Goal: Task Accomplishment & Management: Use online tool/utility

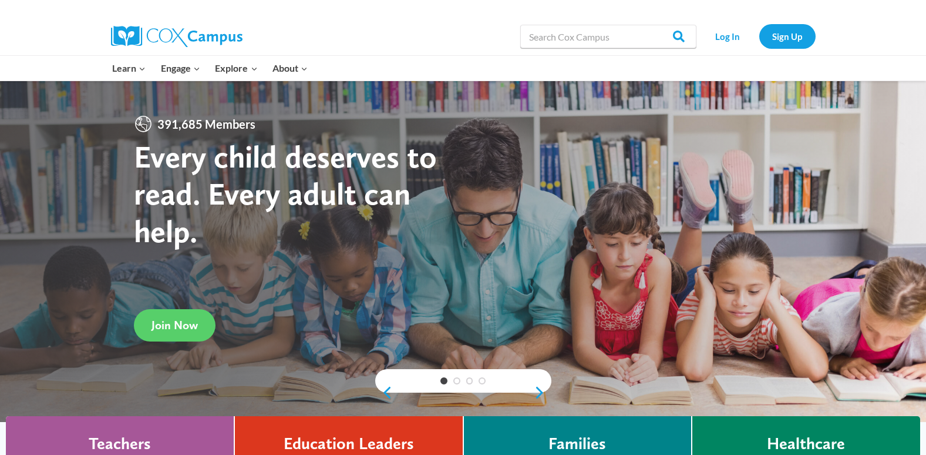
click at [722, 52] on div "Log In Sign Up" at bounding box center [758, 37] width 113 height 38
click at [716, 46] on link "Log In" at bounding box center [727, 36] width 51 height 24
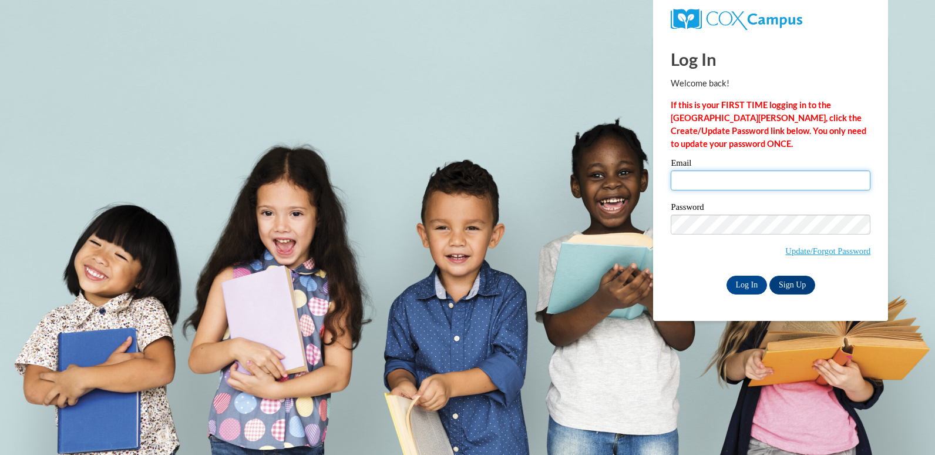
click at [678, 176] on input "Email" at bounding box center [771, 180] width 200 height 20
type input "dominicalofton@yahoo.com"
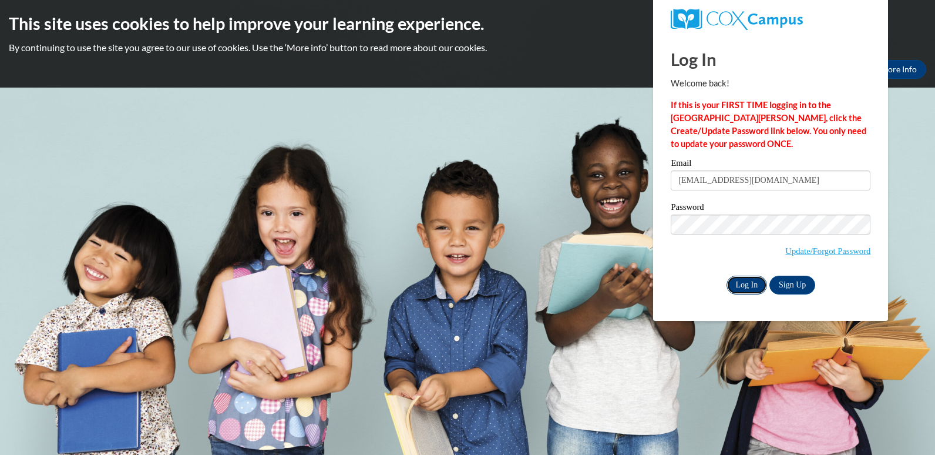
click at [747, 280] on input "Log In" at bounding box center [746, 284] width 41 height 19
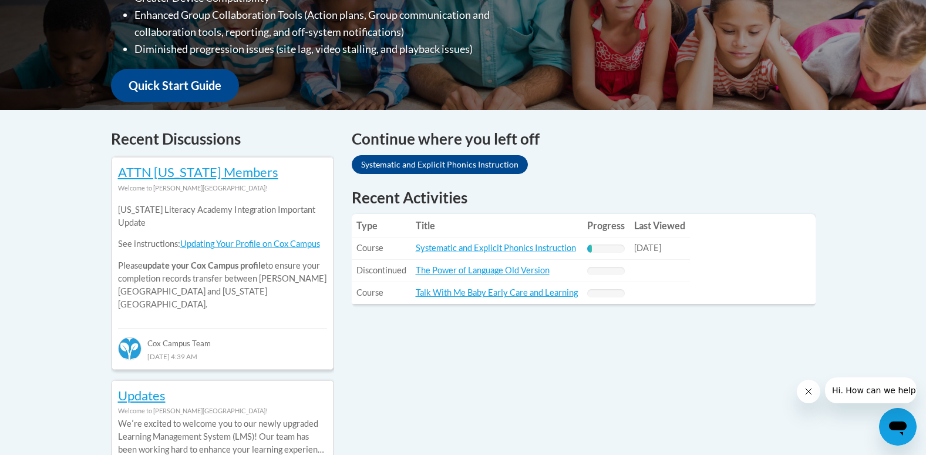
scroll to position [411, 0]
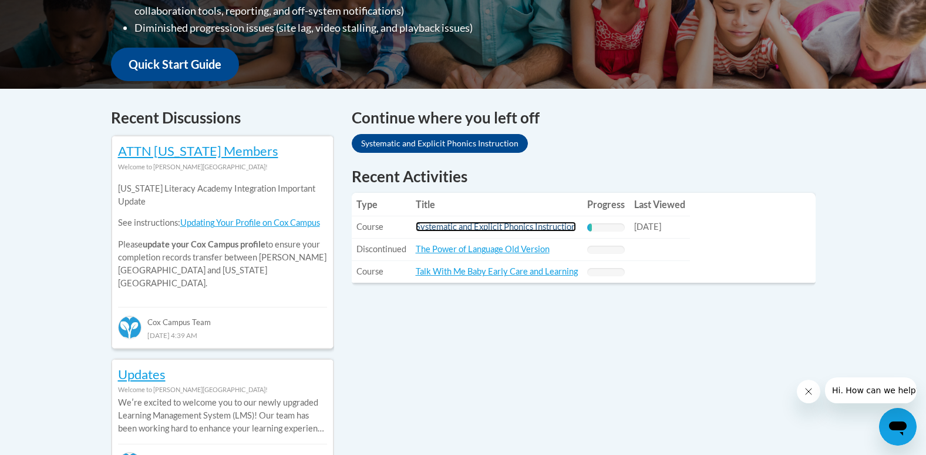
click at [503, 229] on link "Systematic and Explicit Phonics Instruction" at bounding box center [496, 226] width 160 height 10
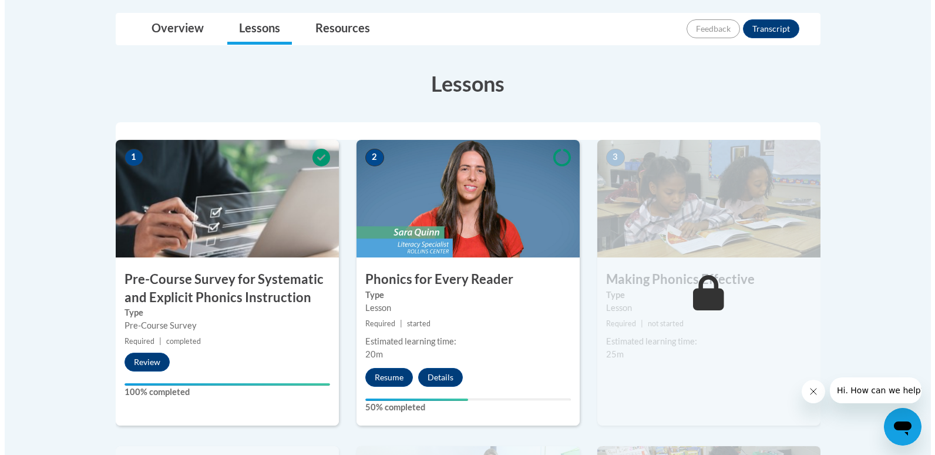
scroll to position [294, 0]
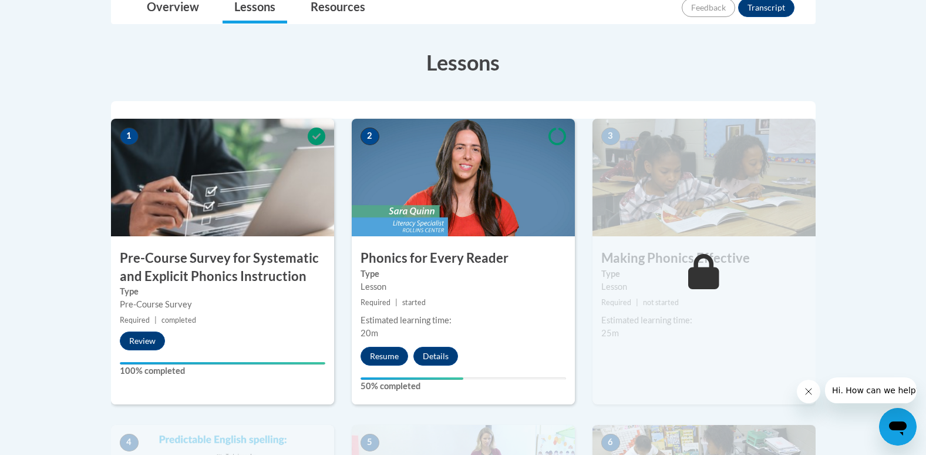
click at [504, 231] on img at bounding box center [463, 177] width 223 height 117
click at [395, 359] on button "Resume" at bounding box center [385, 356] width 48 height 19
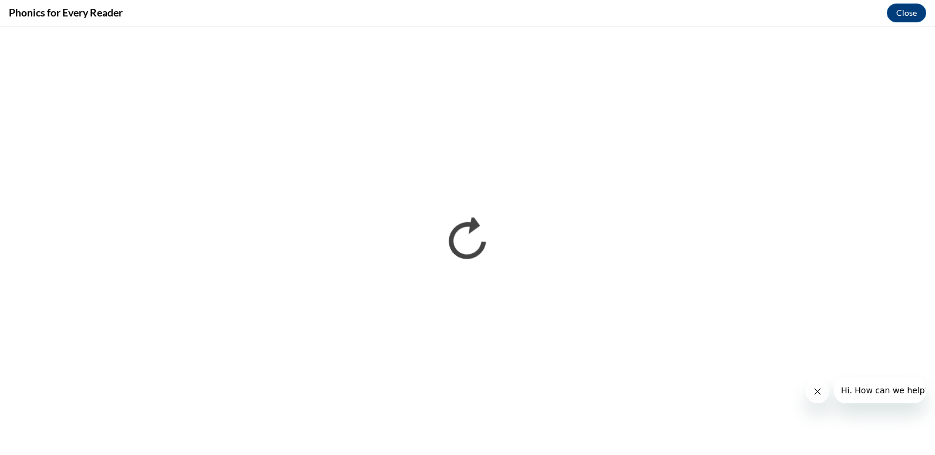
scroll to position [0, 0]
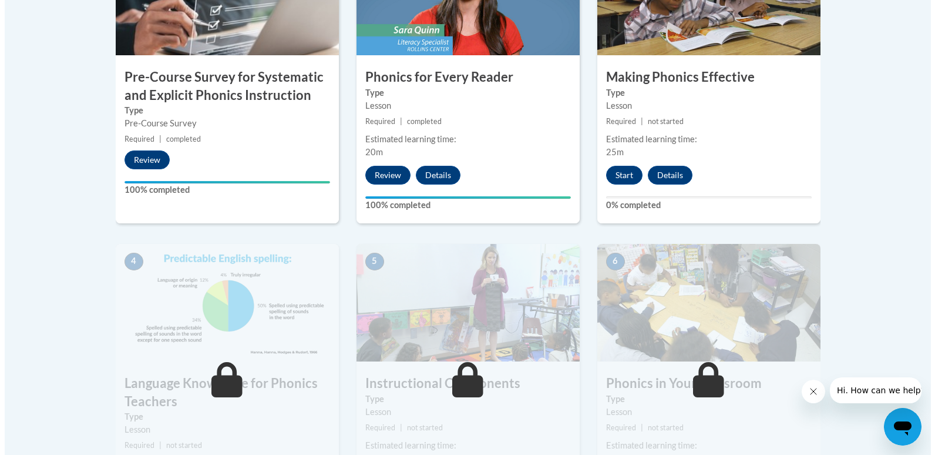
scroll to position [470, 0]
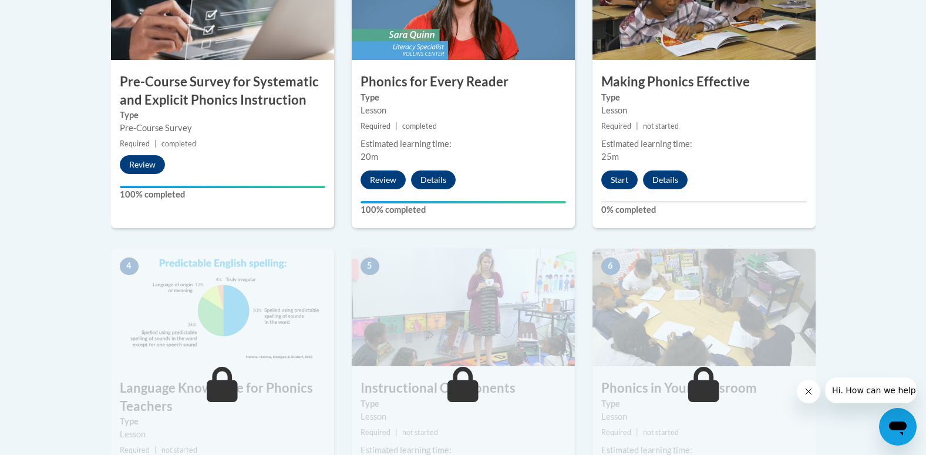
click at [620, 189] on div "3 Making Phonics Effective Type Lesson Required | not started Estimated learnin…" at bounding box center [704, 84] width 223 height 285
click at [619, 174] on button "Start" at bounding box center [619, 179] width 36 height 19
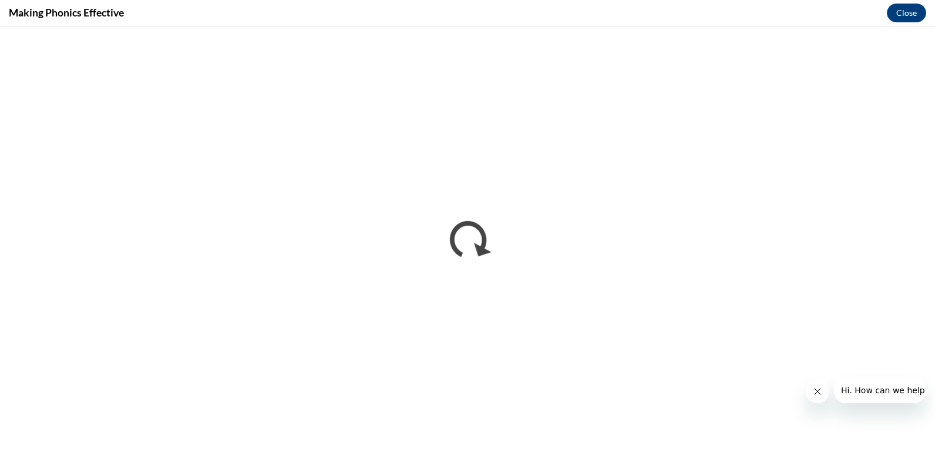
scroll to position [0, 0]
